Goal: Task Accomplishment & Management: Manage account settings

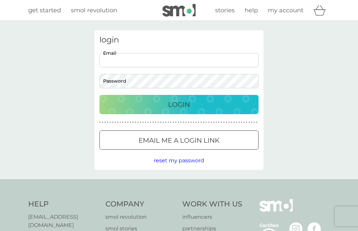
type input "[EMAIL_ADDRESS][DOMAIN_NAME]"
click at [179, 104] on button "Login" at bounding box center [178, 104] width 159 height 19
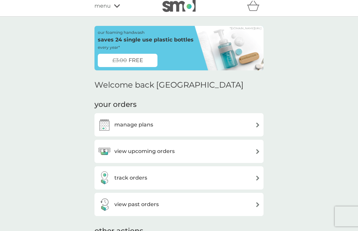
scroll to position [8, 0]
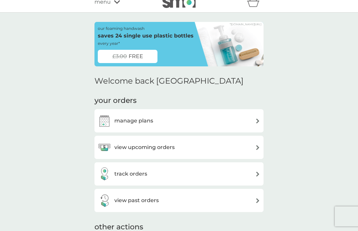
click at [245, 147] on div "view upcoming orders" at bounding box center [179, 147] width 162 height 13
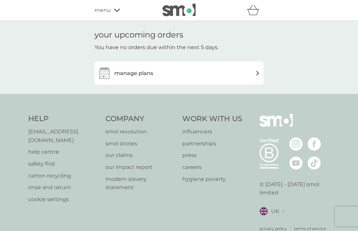
click at [251, 73] on div "manage plans" at bounding box center [179, 72] width 162 height 13
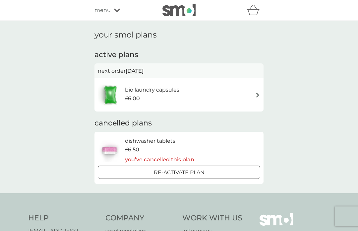
click at [245, 98] on div "bio laundry capsules £6.00" at bounding box center [179, 94] width 162 height 23
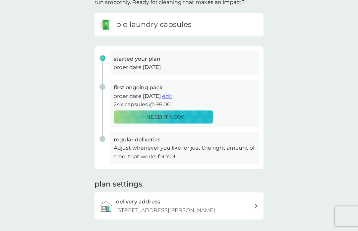
scroll to position [59, 0]
click at [194, 230] on span "cancel plan" at bounding box center [179, 233] width 30 height 6
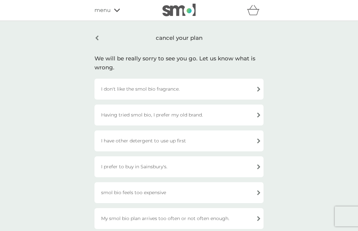
click at [255, 91] on div "I don't like the smol bio fragrance." at bounding box center [178, 89] width 169 height 21
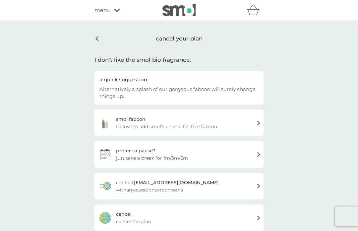
click at [258, 217] on div "[PERSON_NAME] the plan" at bounding box center [178, 217] width 169 height 27
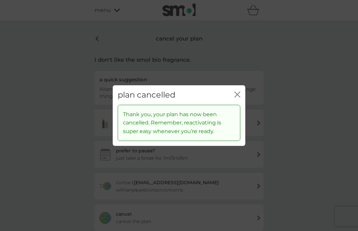
click at [239, 97] on icon "close" at bounding box center [237, 95] width 6 height 6
